Goal: Navigation & Orientation: Find specific page/section

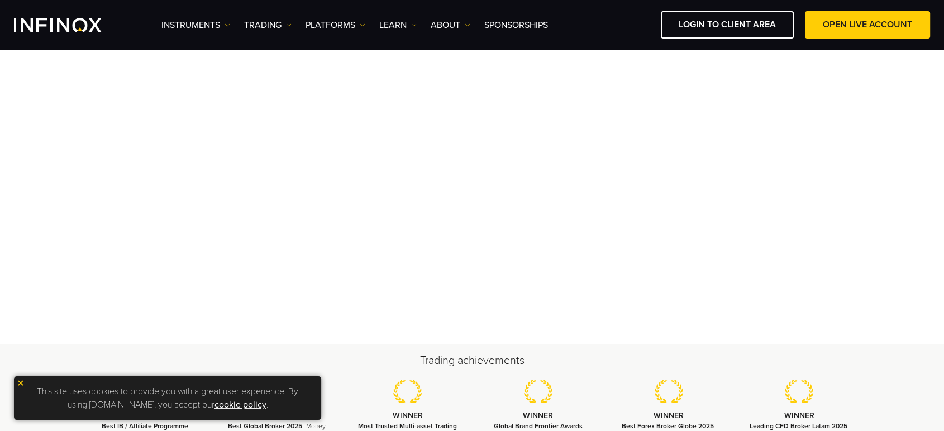
scroll to position [112, 0]
click at [26, 382] on div "This site uses cookies to provide you with a great user experience. By using in…" at bounding box center [167, 399] width 307 height 44
click at [22, 383] on img at bounding box center [21, 383] width 8 height 8
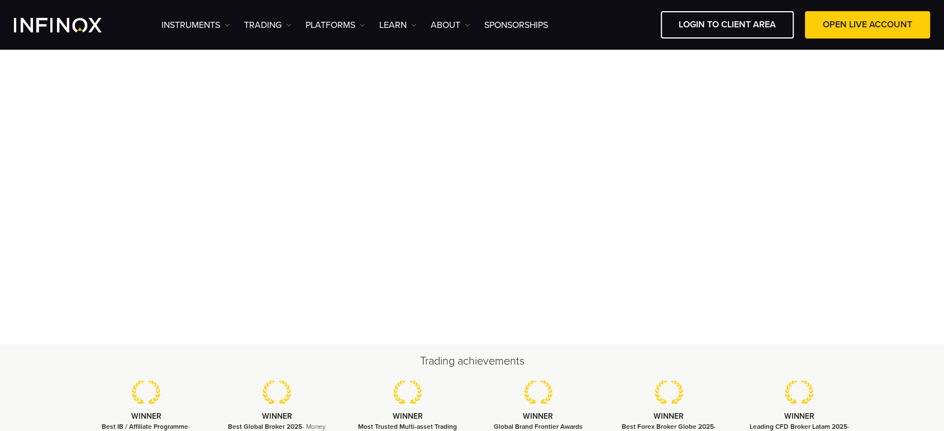
click at [262, 14] on div "Instruments Instruments Product Information TRADING Accounts" at bounding box center [545, 24] width 769 height 27
click at [264, 21] on link "TRADING" at bounding box center [267, 24] width 47 height 13
click at [330, 26] on link "PLATFORMS" at bounding box center [336, 24] width 60 height 13
click at [370, 107] on link "INFINOX Platforms" at bounding box center [352, 109] width 93 height 24
